Goal: Find specific page/section: Find specific page/section

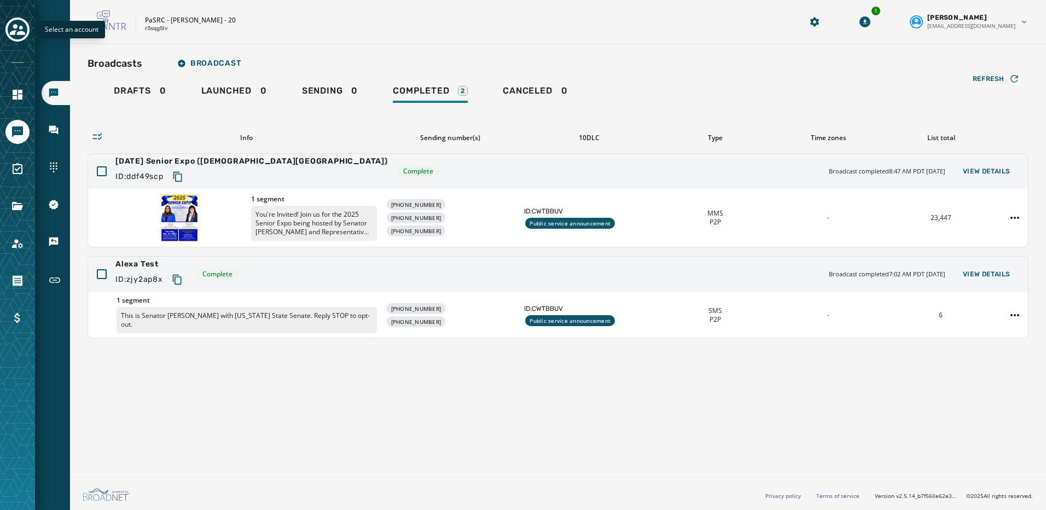
click at [25, 28] on icon "Toggle account select drawer" at bounding box center [17, 29] width 15 height 15
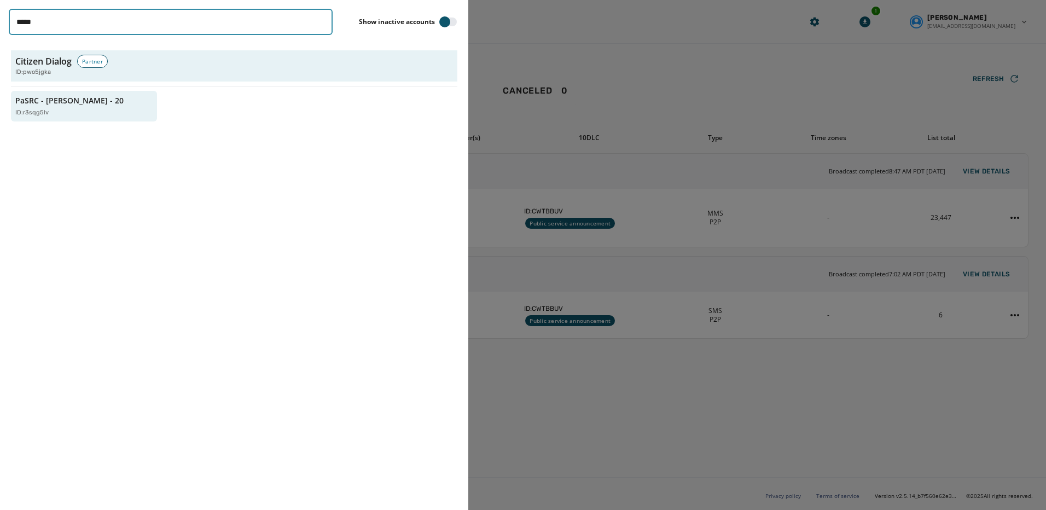
drag, startPoint x: 43, startPoint y: 27, endPoint x: 14, endPoint y: 22, distance: 29.3
click at [14, 22] on input "*****" at bounding box center [171, 22] width 324 height 26
type input "***"
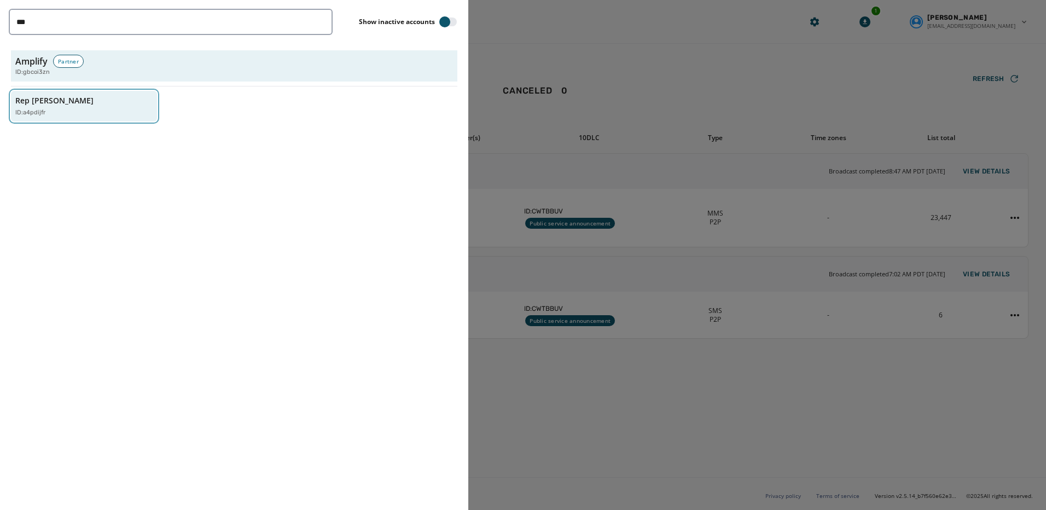
click at [57, 104] on p "Rep [PERSON_NAME]" at bounding box center [54, 100] width 78 height 11
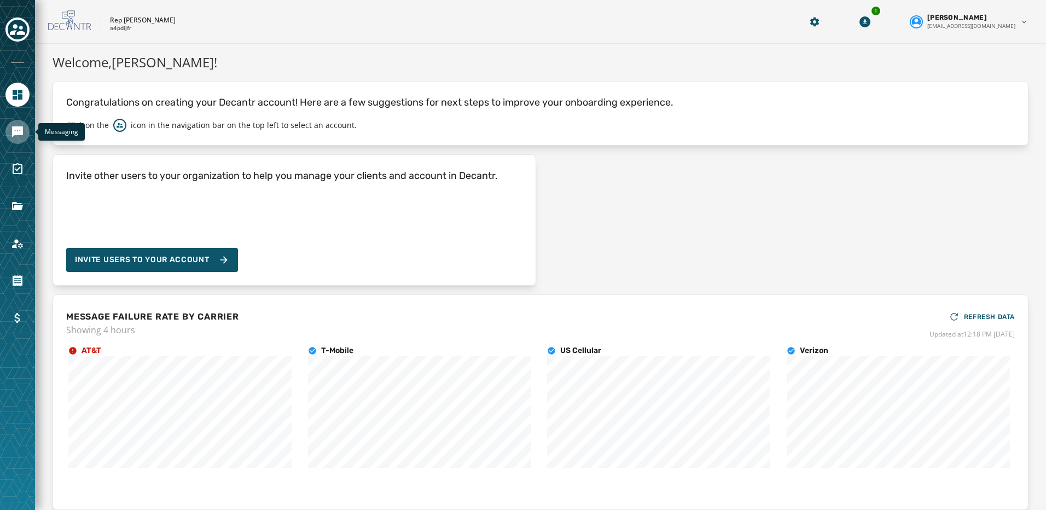
click at [14, 127] on icon "Navigate to Messaging" at bounding box center [17, 131] width 11 height 11
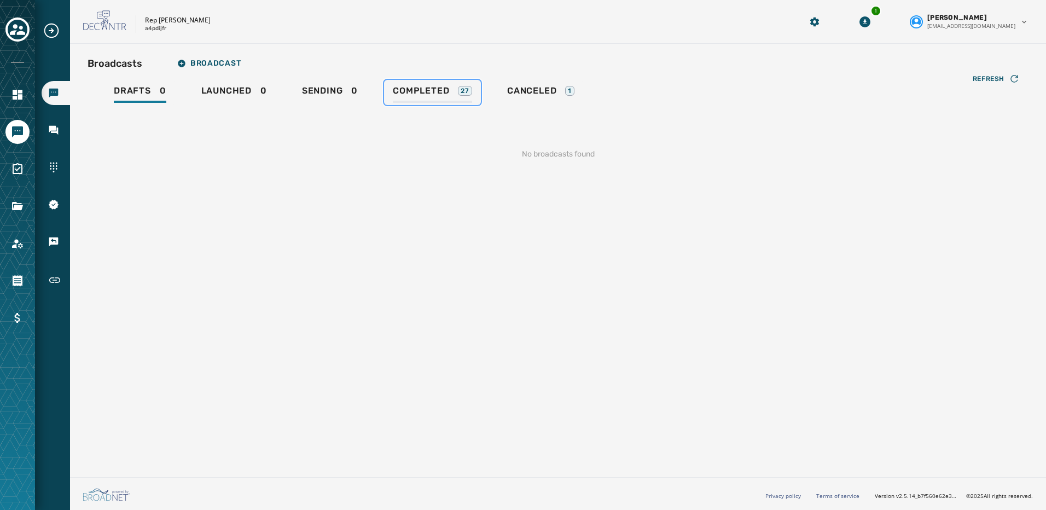
click at [415, 89] on span "Completed" at bounding box center [421, 90] width 56 height 11
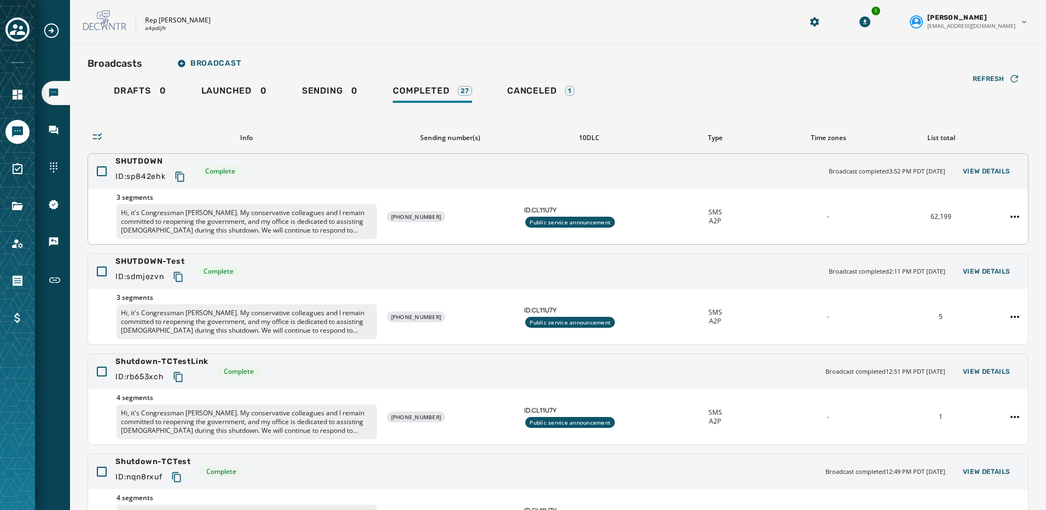
click at [892, 214] on div "62,199" at bounding box center [941, 216] width 104 height 9
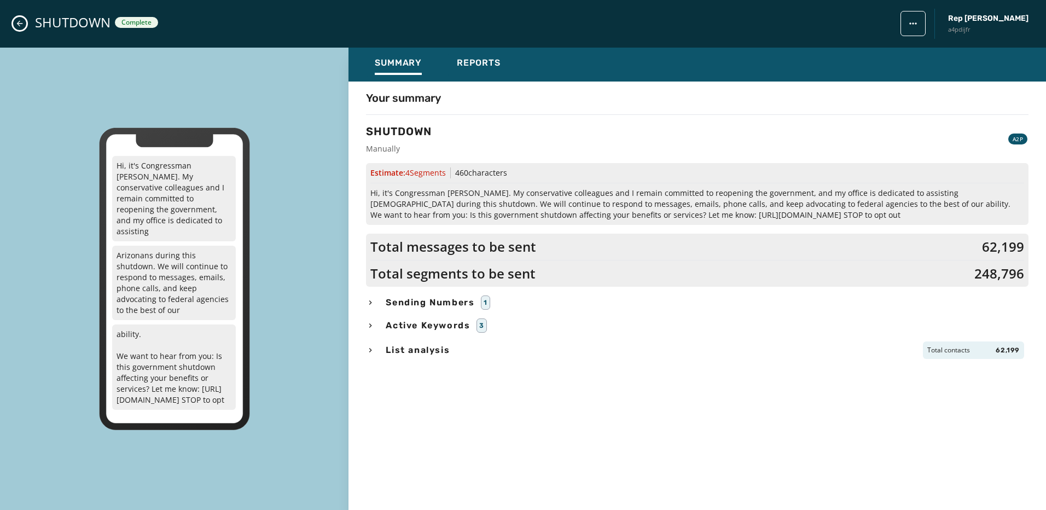
click at [19, 25] on icon "Close admin drawer" at bounding box center [19, 23] width 9 height 9
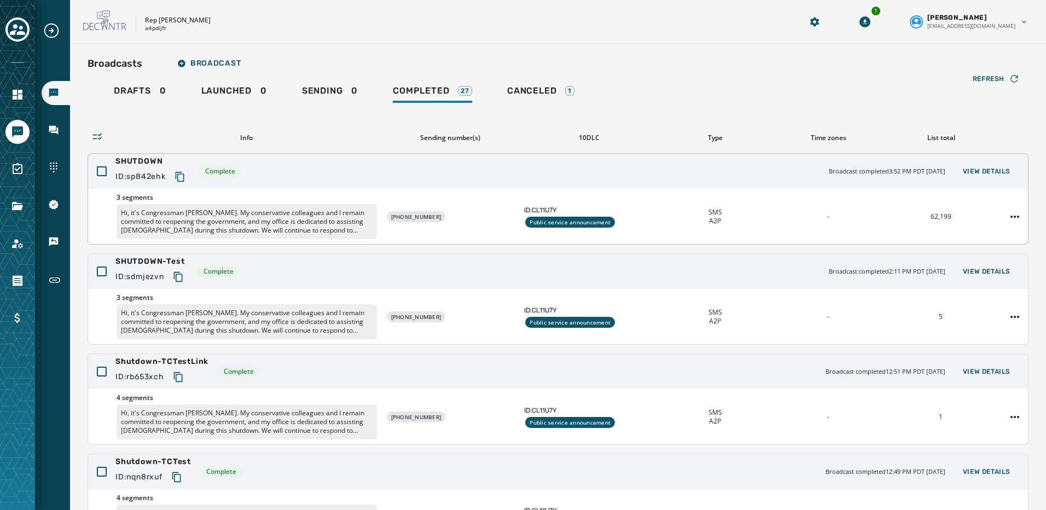
click at [242, 220] on p "Hi, it's Congressman [PERSON_NAME]. My conservative colleagues and I remain com…" at bounding box center [246, 221] width 260 height 35
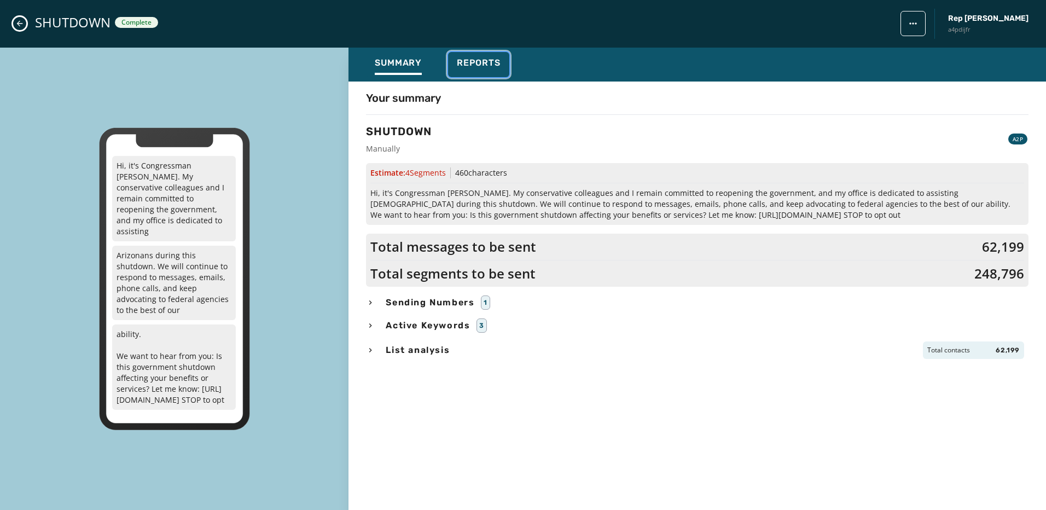
click at [482, 67] on span "Reports" at bounding box center [479, 62] width 44 height 11
